Goal: Task Accomplishment & Management: Use online tool/utility

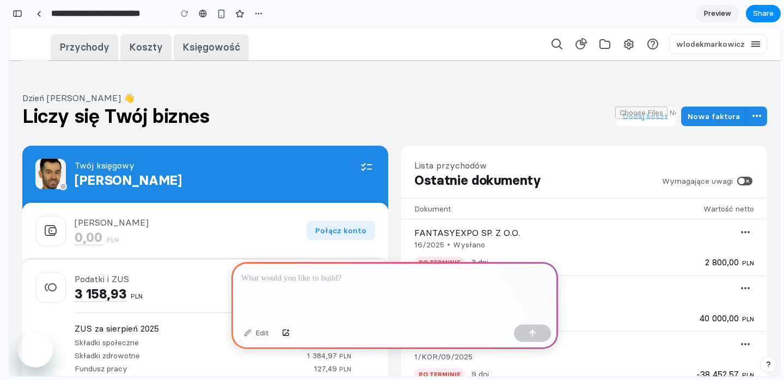
click at [402, 288] on div at bounding box center [394, 291] width 327 height 58
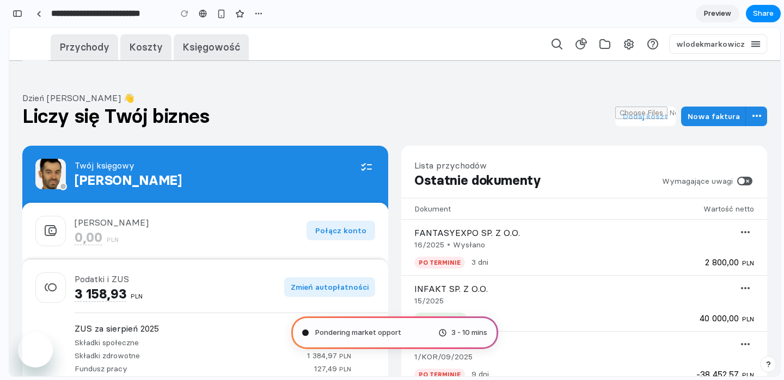
type input "**********"
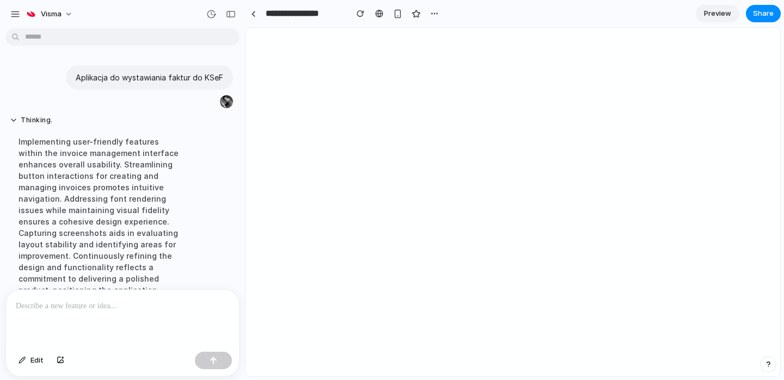
select select "***"
select select "*********"
